Goal: Information Seeking & Learning: Learn about a topic

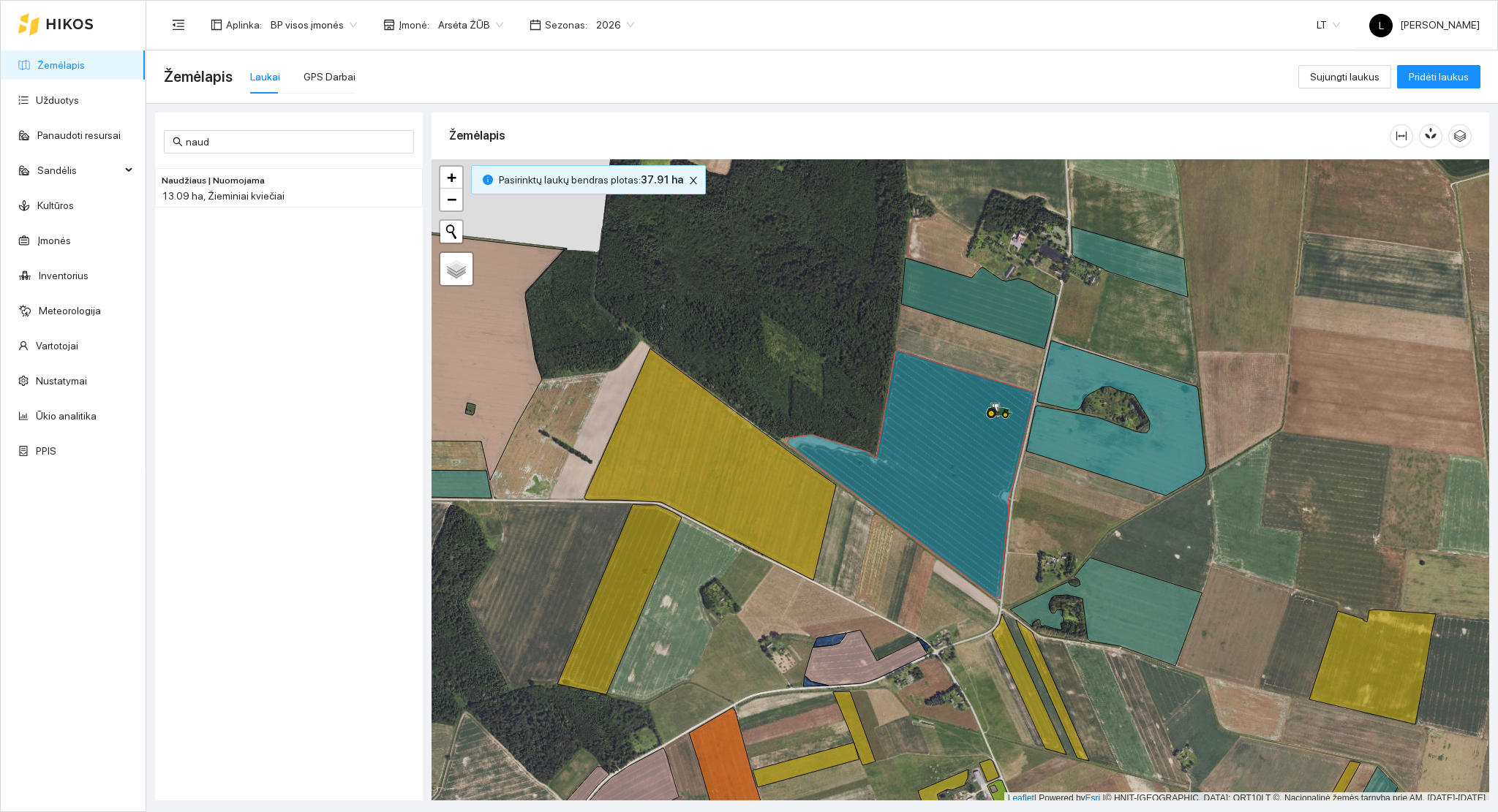
scroll to position [4, 0]
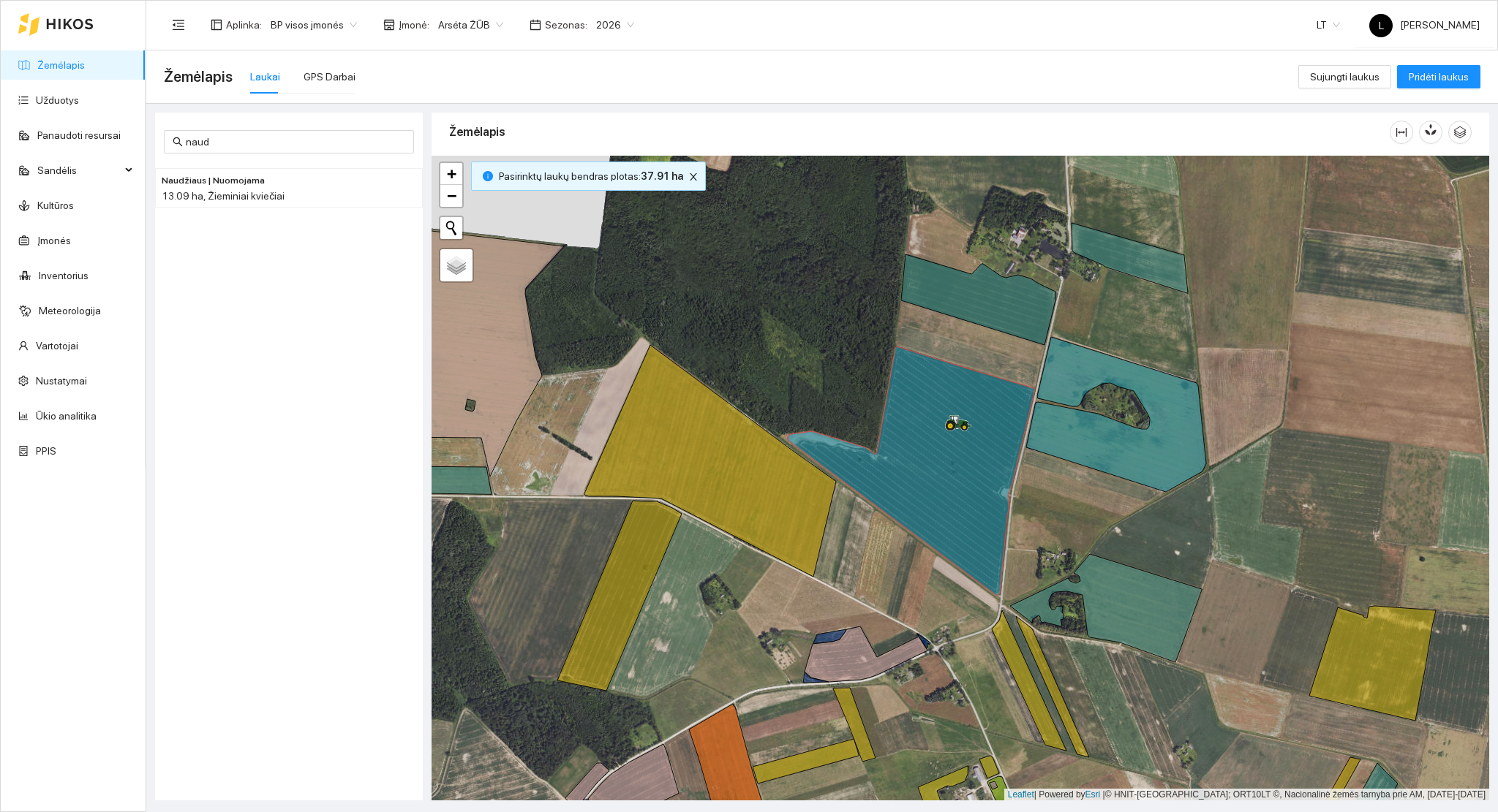
click at [74, 65] on link "Žemėlapis" at bounding box center [61, 65] width 48 height 12
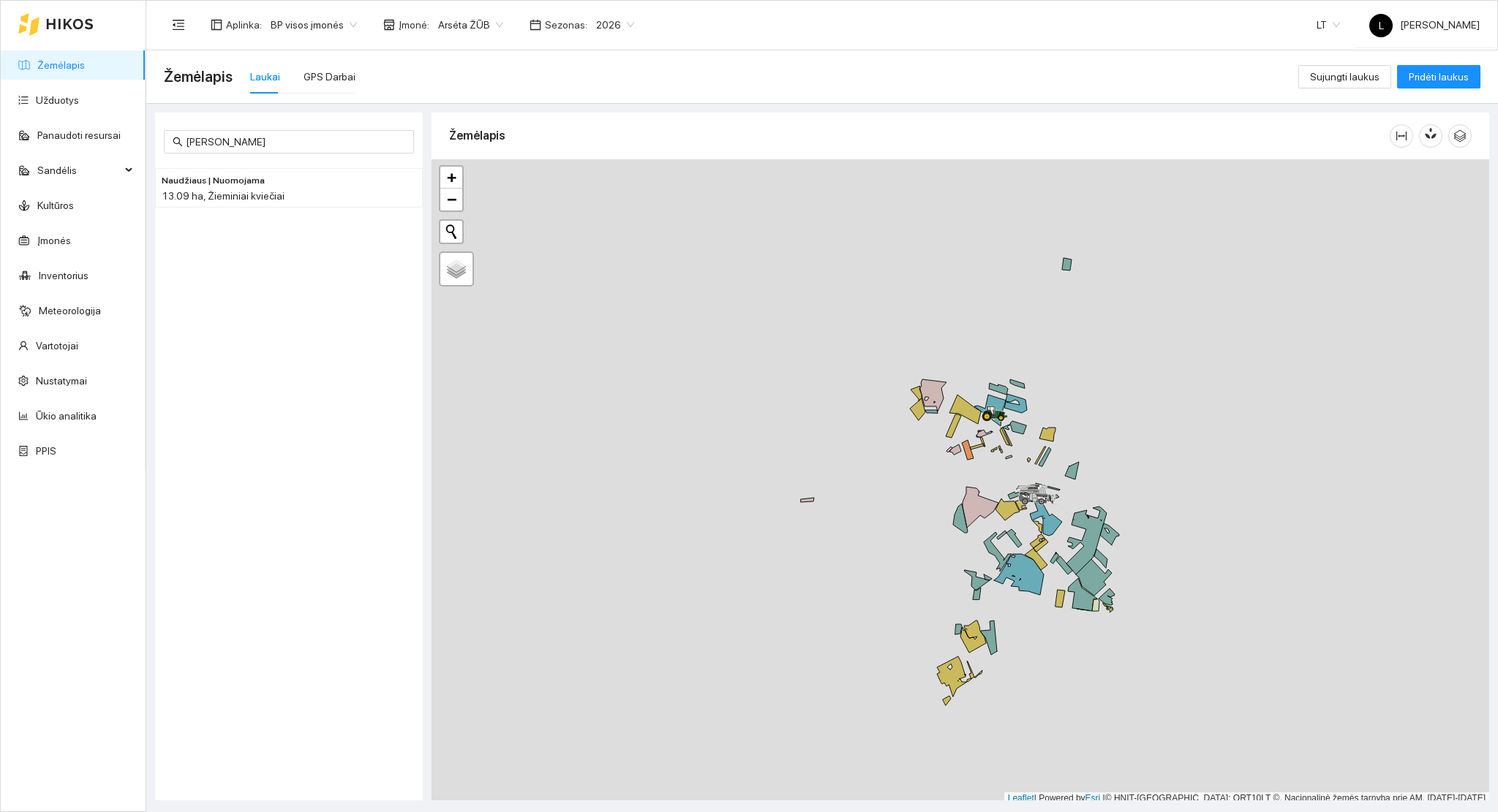
click at [296, 512] on div "Naudžiaus | Nuomojama 13.09 ha, Žieminiai kviečiai" at bounding box center [289, 472] width 268 height 621
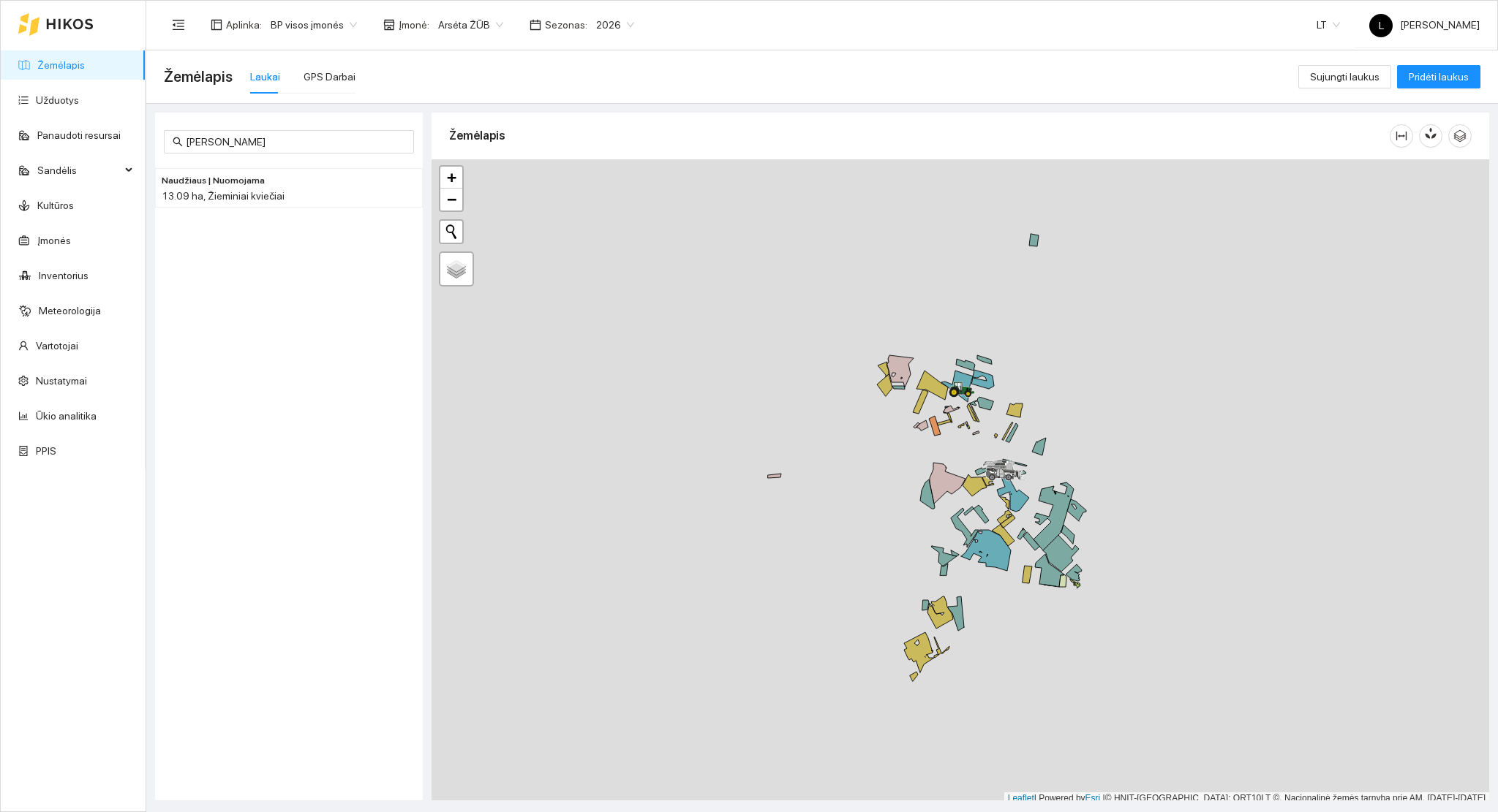
scroll to position [4, 0]
drag, startPoint x: 1012, startPoint y: 521, endPoint x: 921, endPoint y: 489, distance: 96.5
click at [931, 487] on div at bounding box center [960, 479] width 1058 height 646
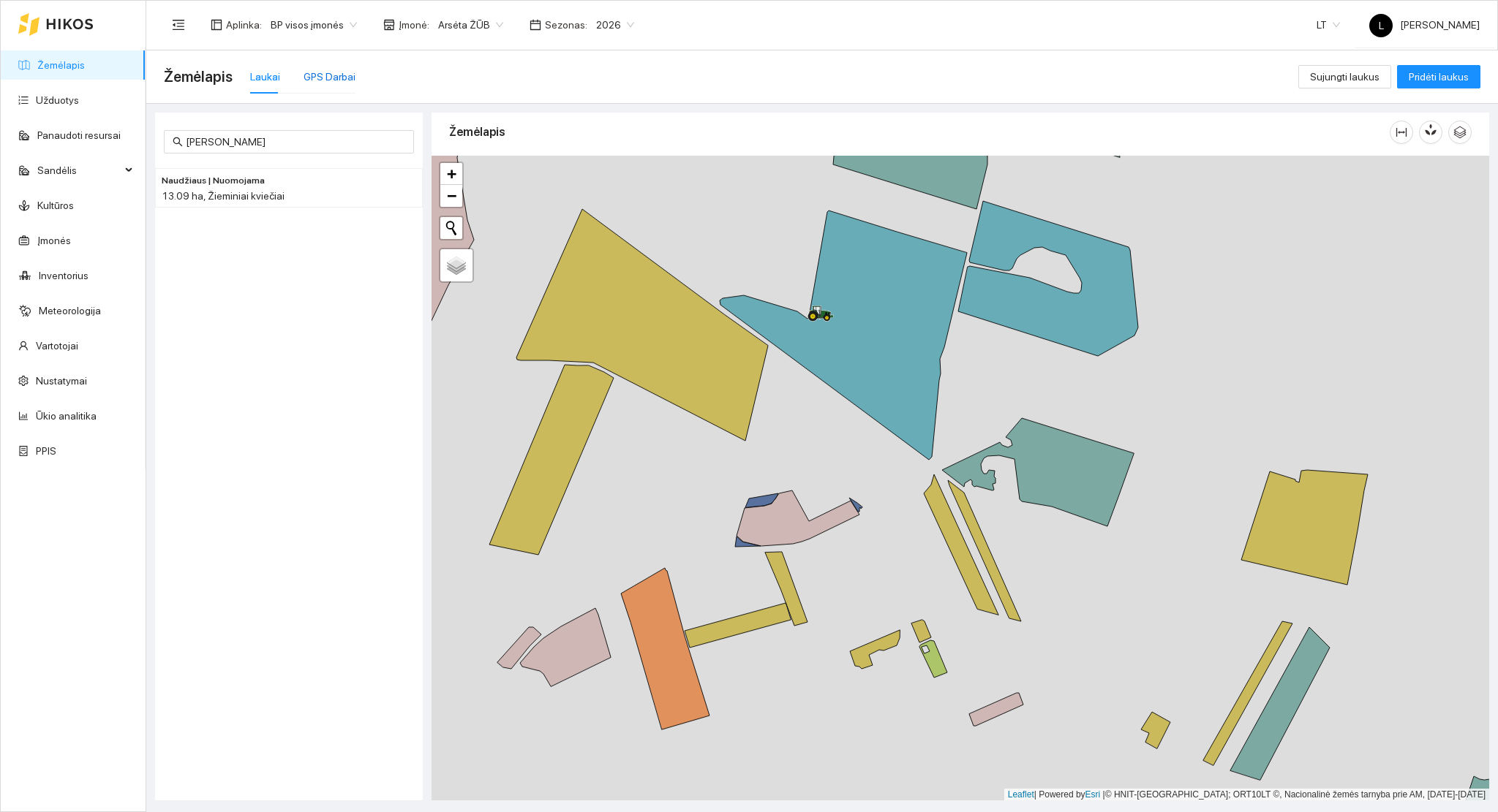
click at [340, 71] on div "GPS Darbai" at bounding box center [329, 76] width 52 height 16
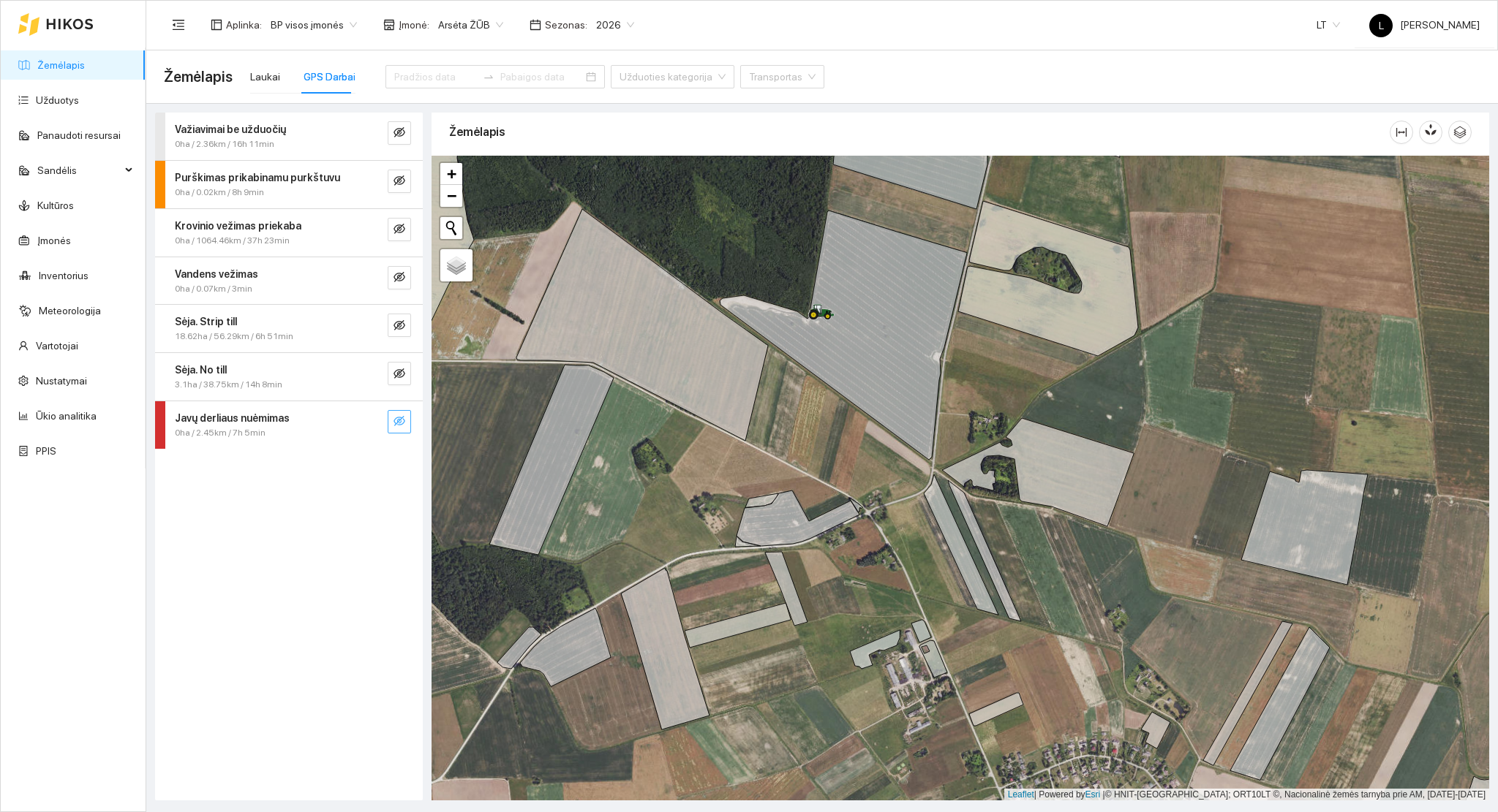
click at [404, 423] on icon "eye-invisible" at bounding box center [399, 421] width 12 height 10
click at [400, 423] on icon "eye" at bounding box center [399, 422] width 12 height 12
click at [399, 379] on span "eye-invisible" at bounding box center [399, 375] width 12 height 14
click at [278, 388] on span "3.1ha / 38.75km / 14h 8min" at bounding box center [229, 385] width 107 height 14
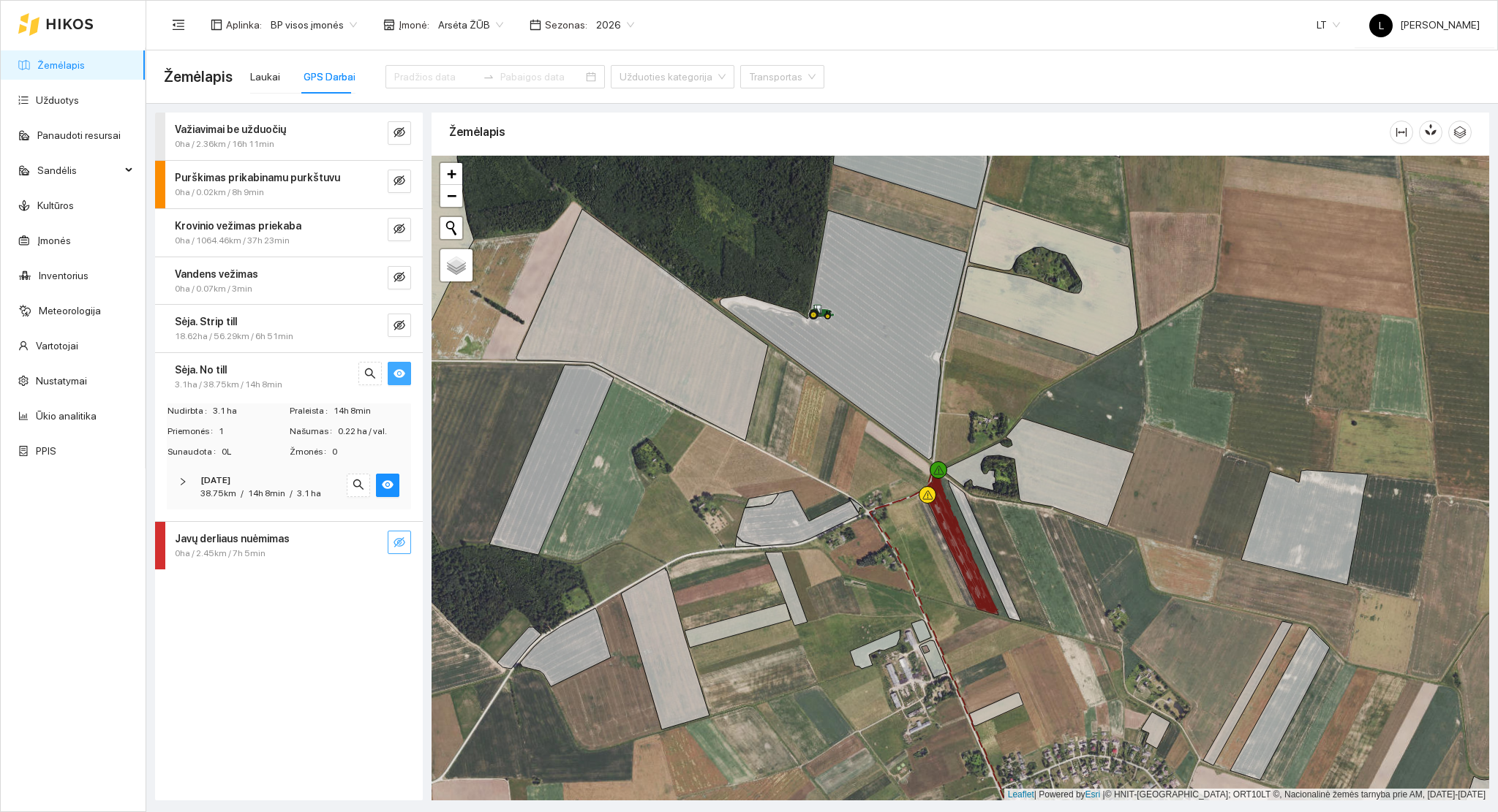
click at [267, 498] on span "14h 8min" at bounding box center [267, 494] width 37 height 10
click at [273, 393] on div "Sėja. No till 3.1ha / 38.75km / 14h 8min" at bounding box center [289, 377] width 268 height 48
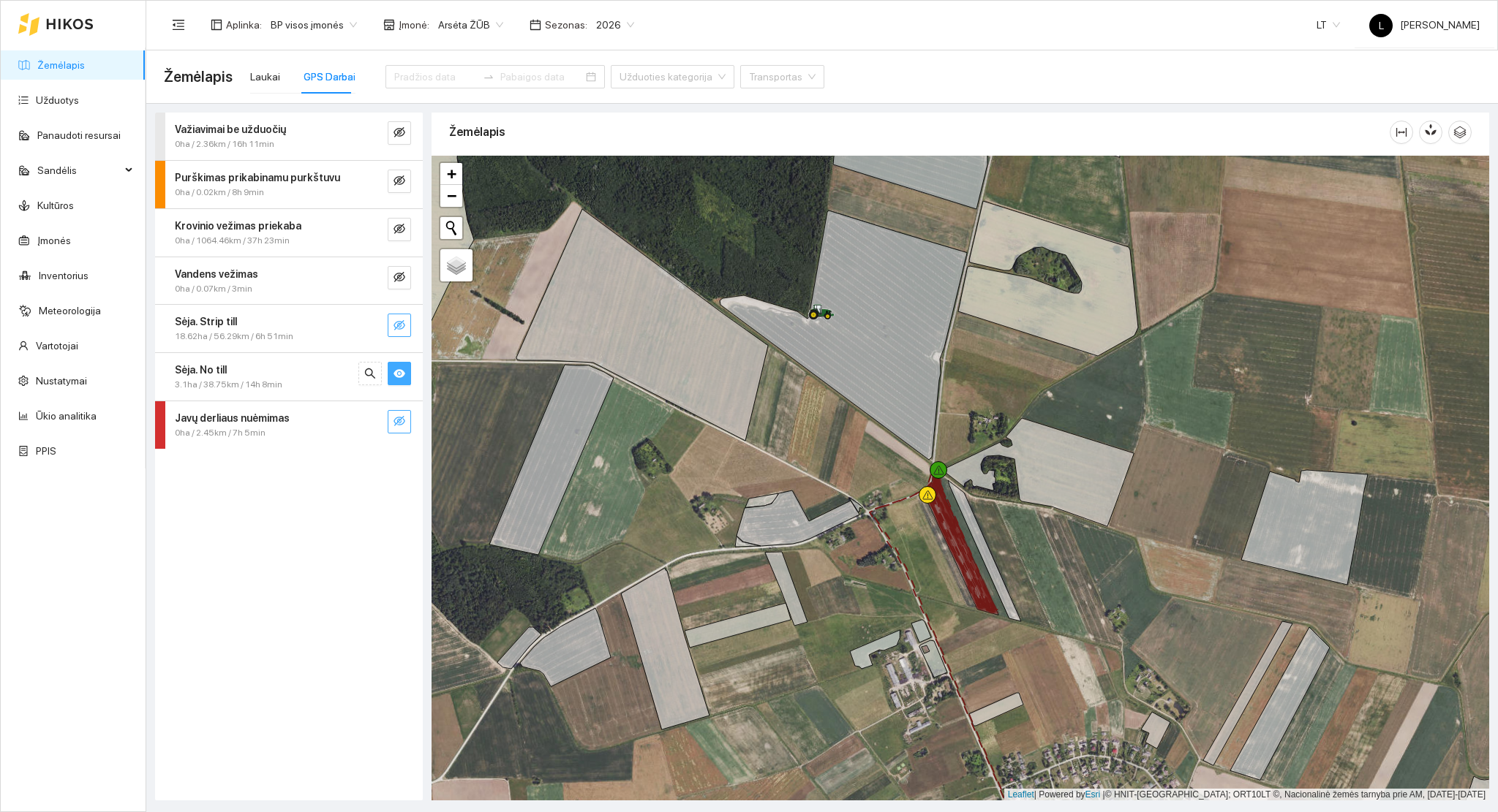
click at [401, 322] on icon "eye-invisible" at bounding box center [399, 325] width 12 height 12
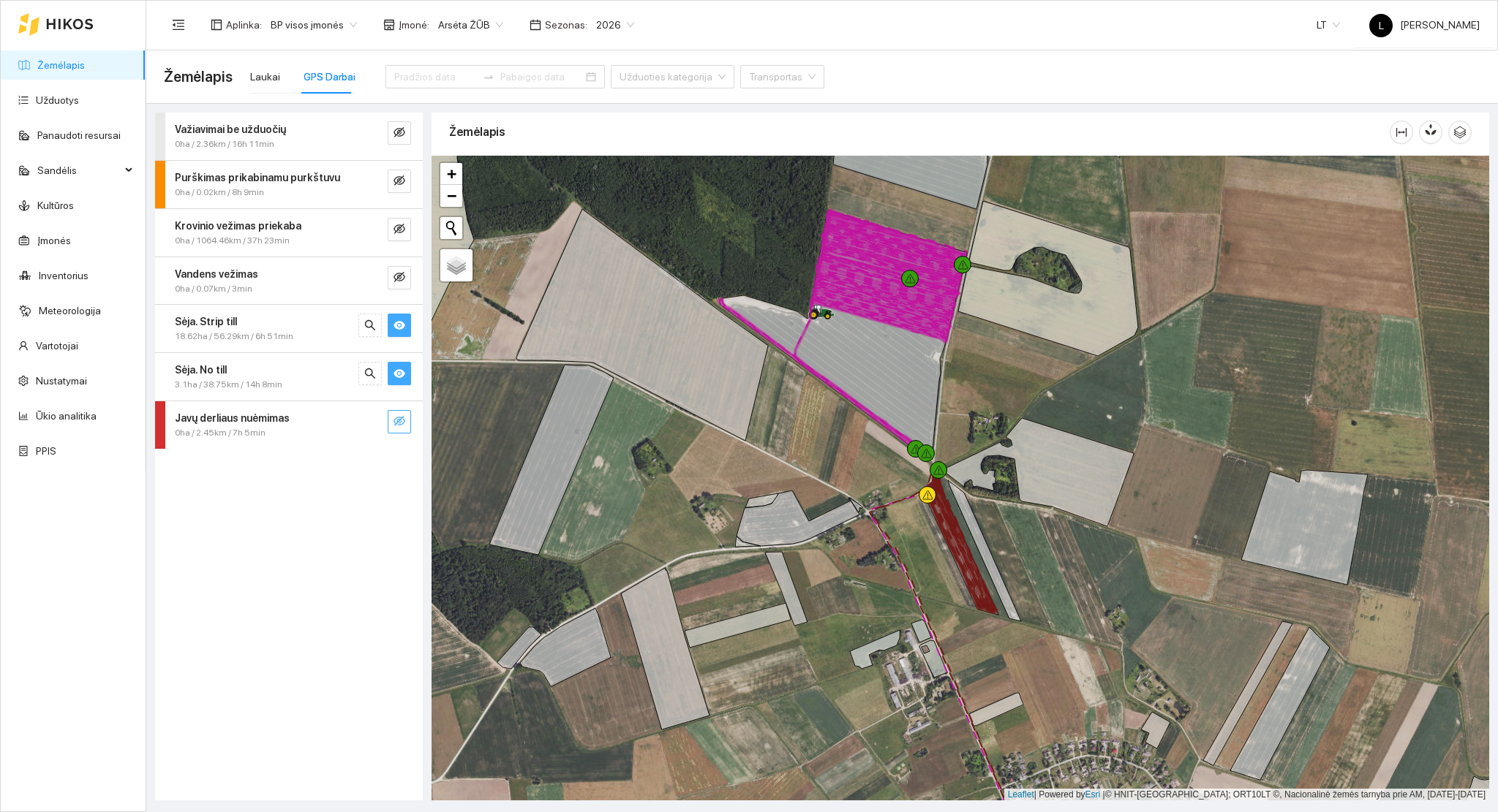
click at [407, 367] on button "button" at bounding box center [399, 374] width 23 height 23
click at [310, 335] on div "18.62ha / 56.29km / 6h 51min" at bounding box center [265, 337] width 180 height 14
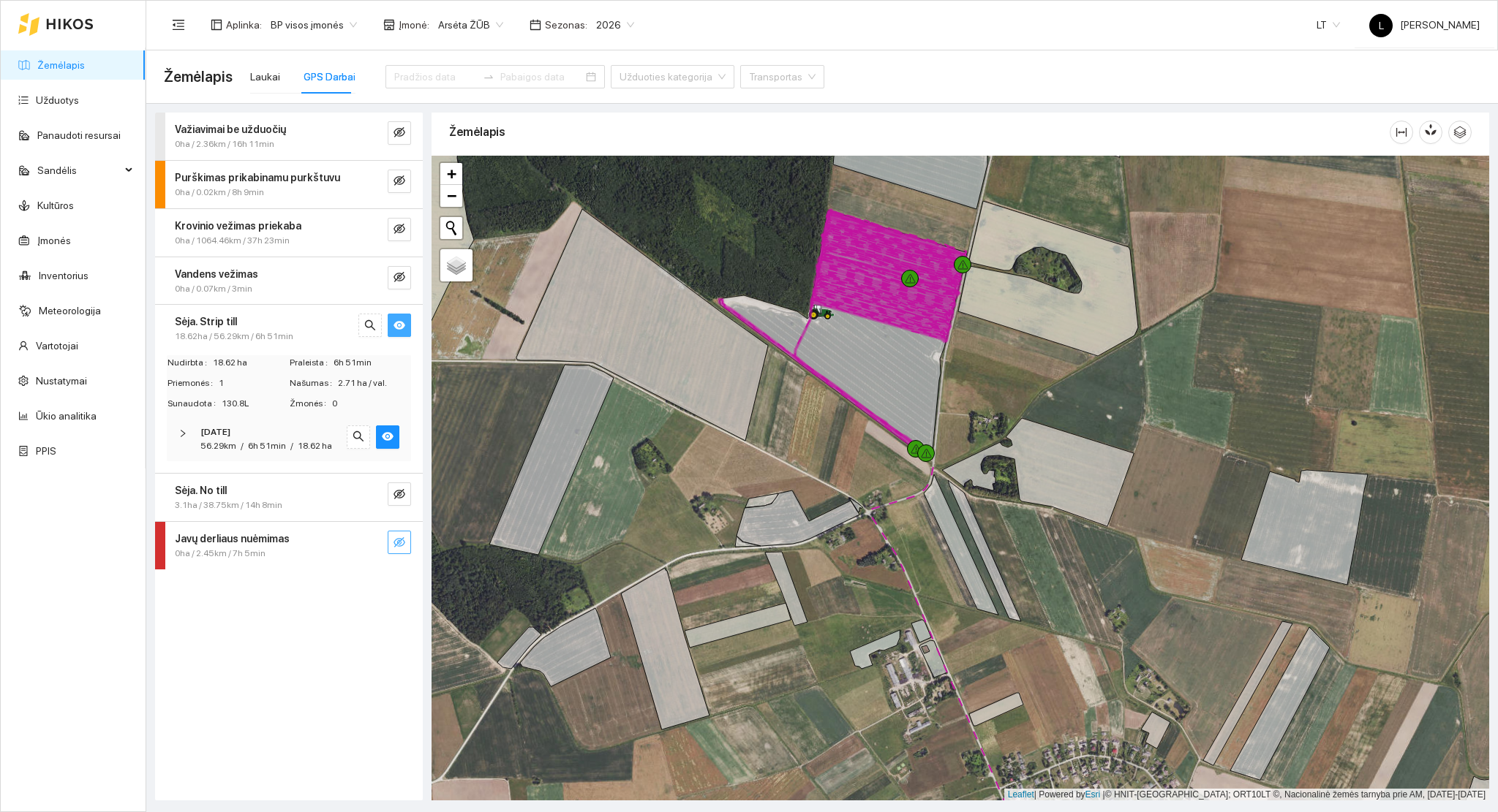
click at [311, 328] on div "Sėja. Strip till" at bounding box center [265, 321] width 180 height 16
